Goal: Task Accomplishment & Management: Use online tool/utility

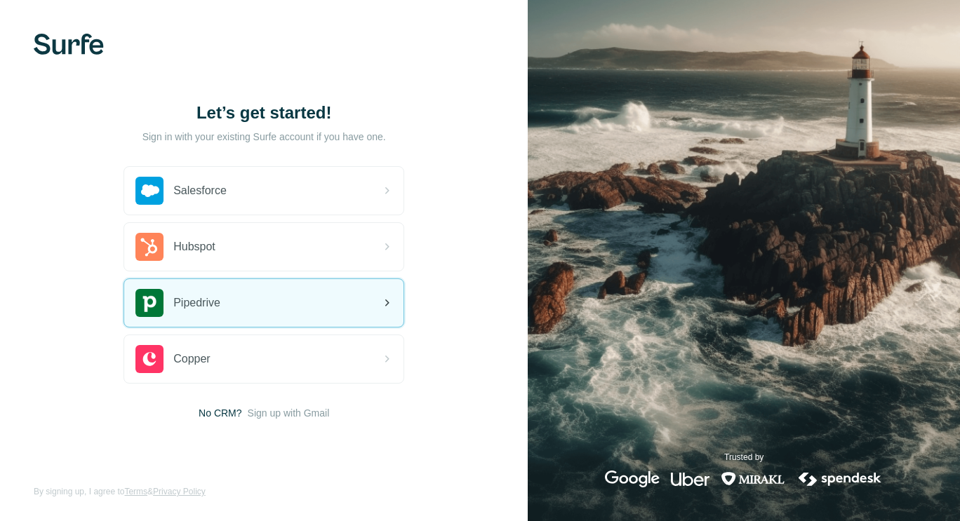
click at [244, 292] on div "Pipedrive" at bounding box center [263, 303] width 279 height 48
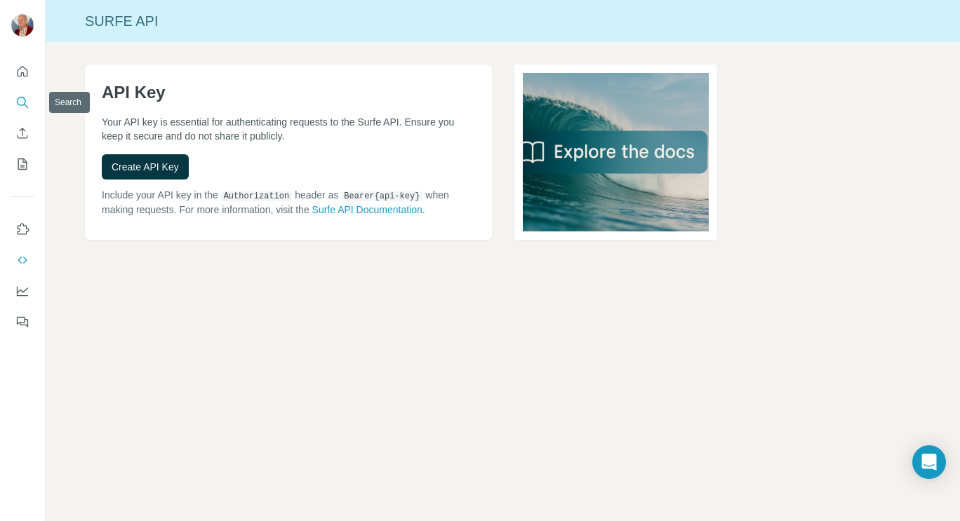
click at [22, 100] on icon "Search" at bounding box center [22, 102] width 14 height 14
click at [20, 134] on icon "Enrich CSV" at bounding box center [22, 133] width 14 height 14
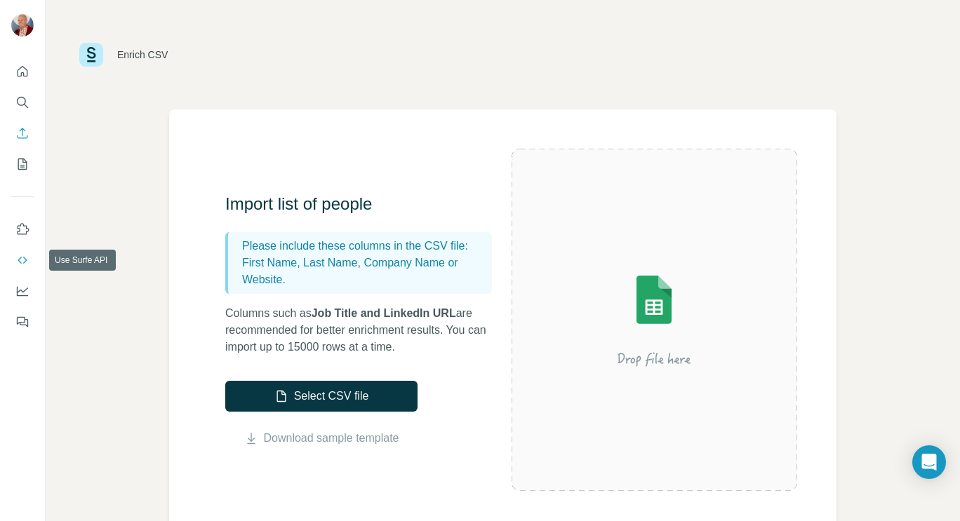
click at [18, 253] on icon "Use Surfe API" at bounding box center [22, 260] width 14 height 14
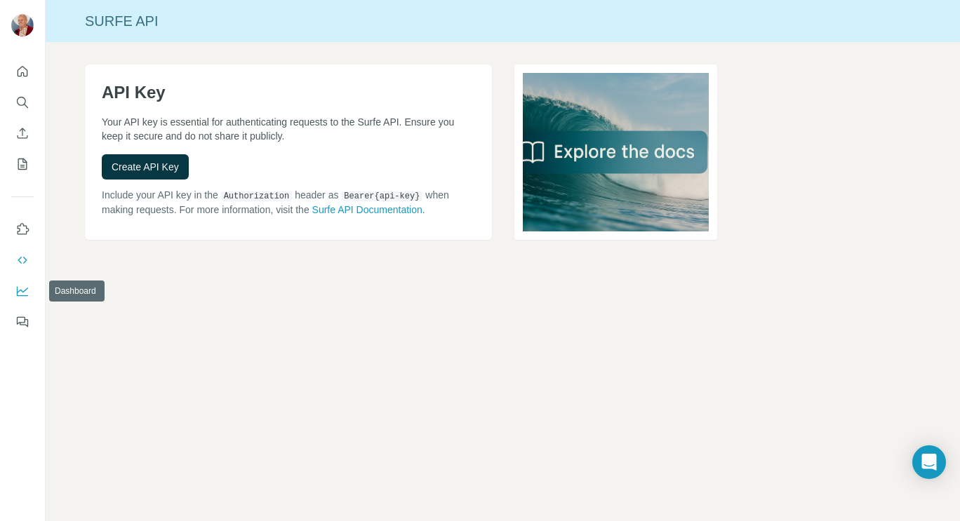
click at [23, 285] on icon "Dashboard" at bounding box center [22, 291] width 14 height 14
